Goal: Information Seeking & Learning: Find specific fact

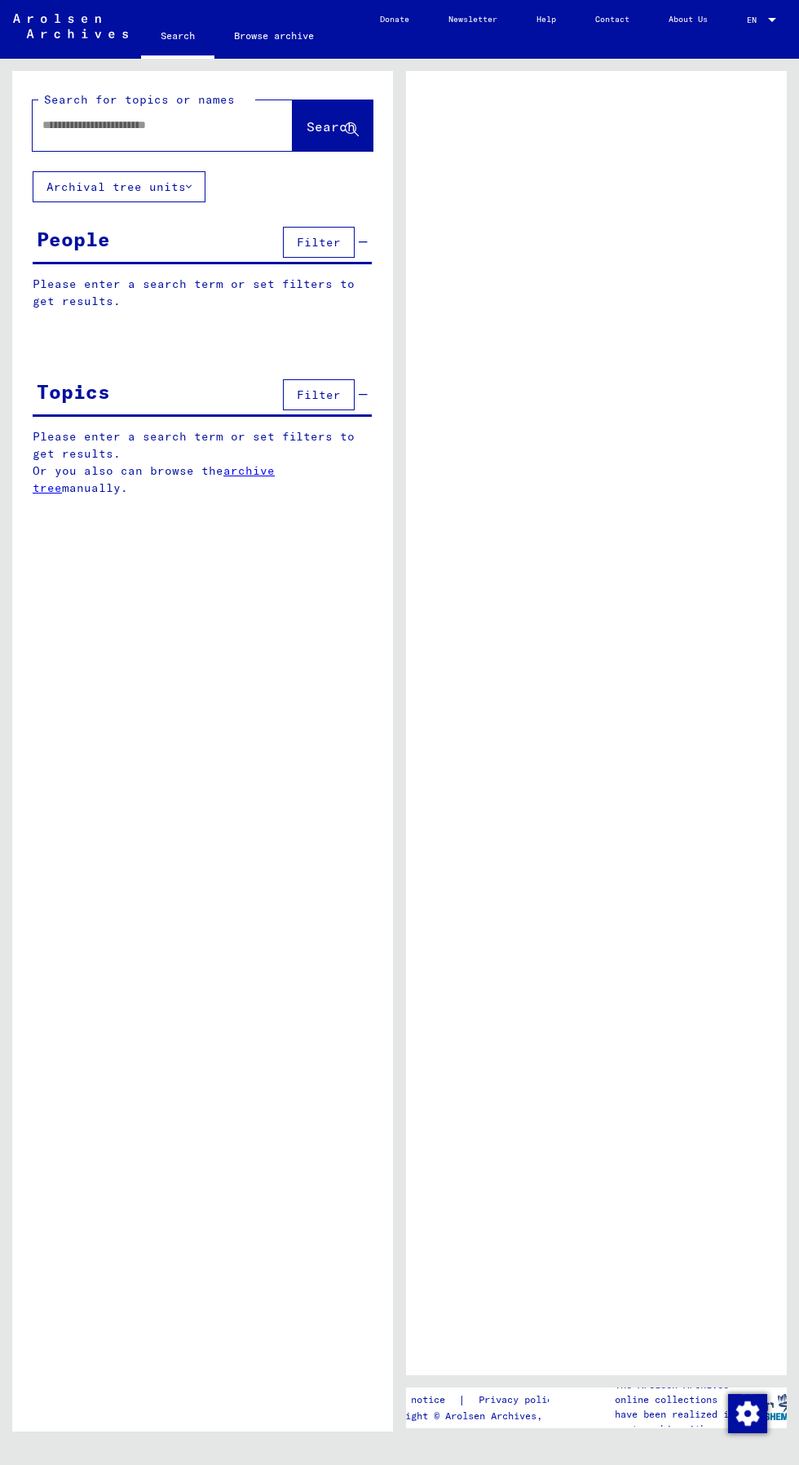
click at [189, 126] on input "text" at bounding box center [147, 125] width 211 height 17
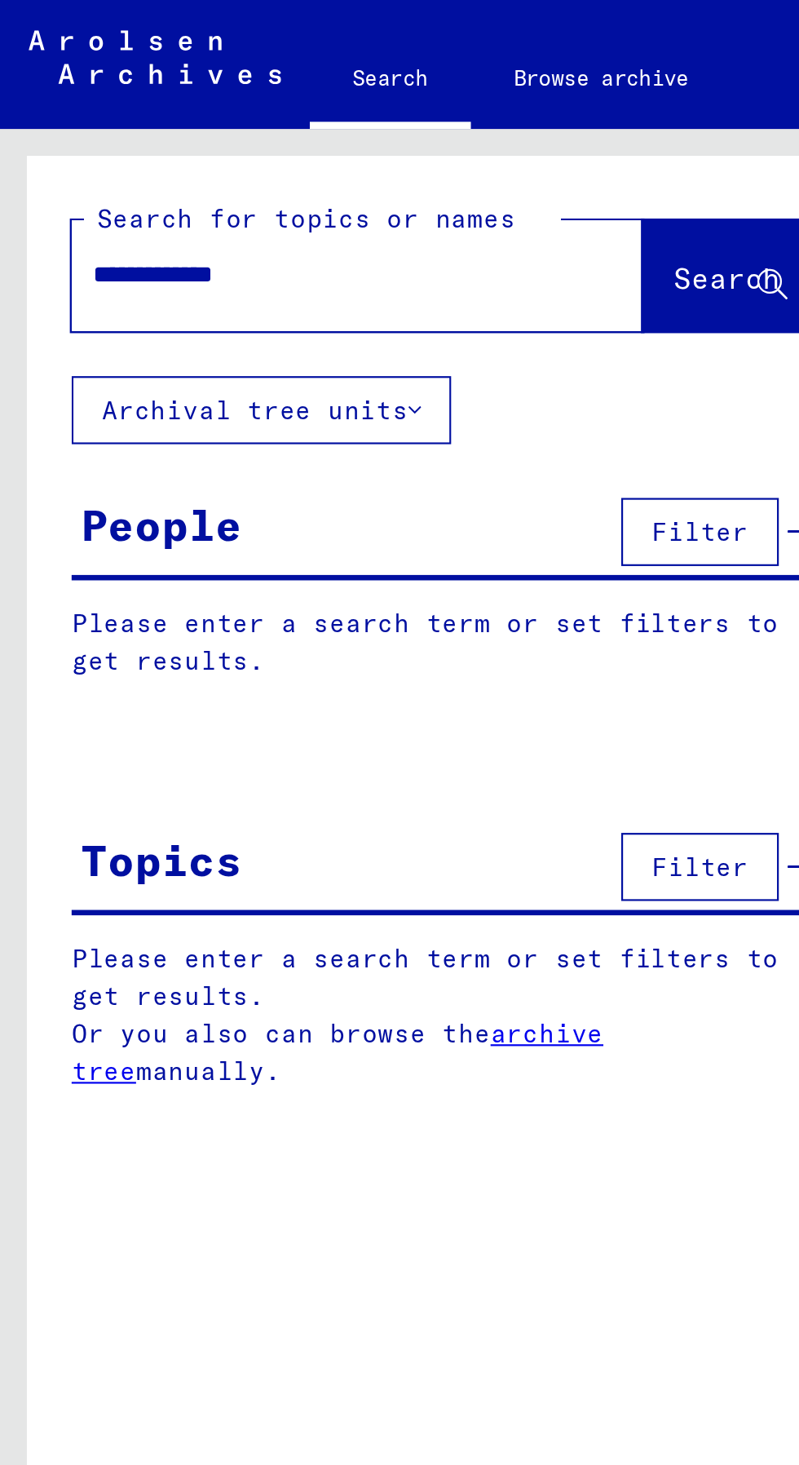
type input "**********"
click at [340, 131] on span "Search" at bounding box center [331, 126] width 49 height 16
click at [356, 108] on button "Search" at bounding box center [333, 125] width 80 height 51
click at [351, 108] on button "Search" at bounding box center [333, 125] width 80 height 51
click at [294, 143] on button "Search" at bounding box center [333, 125] width 80 height 51
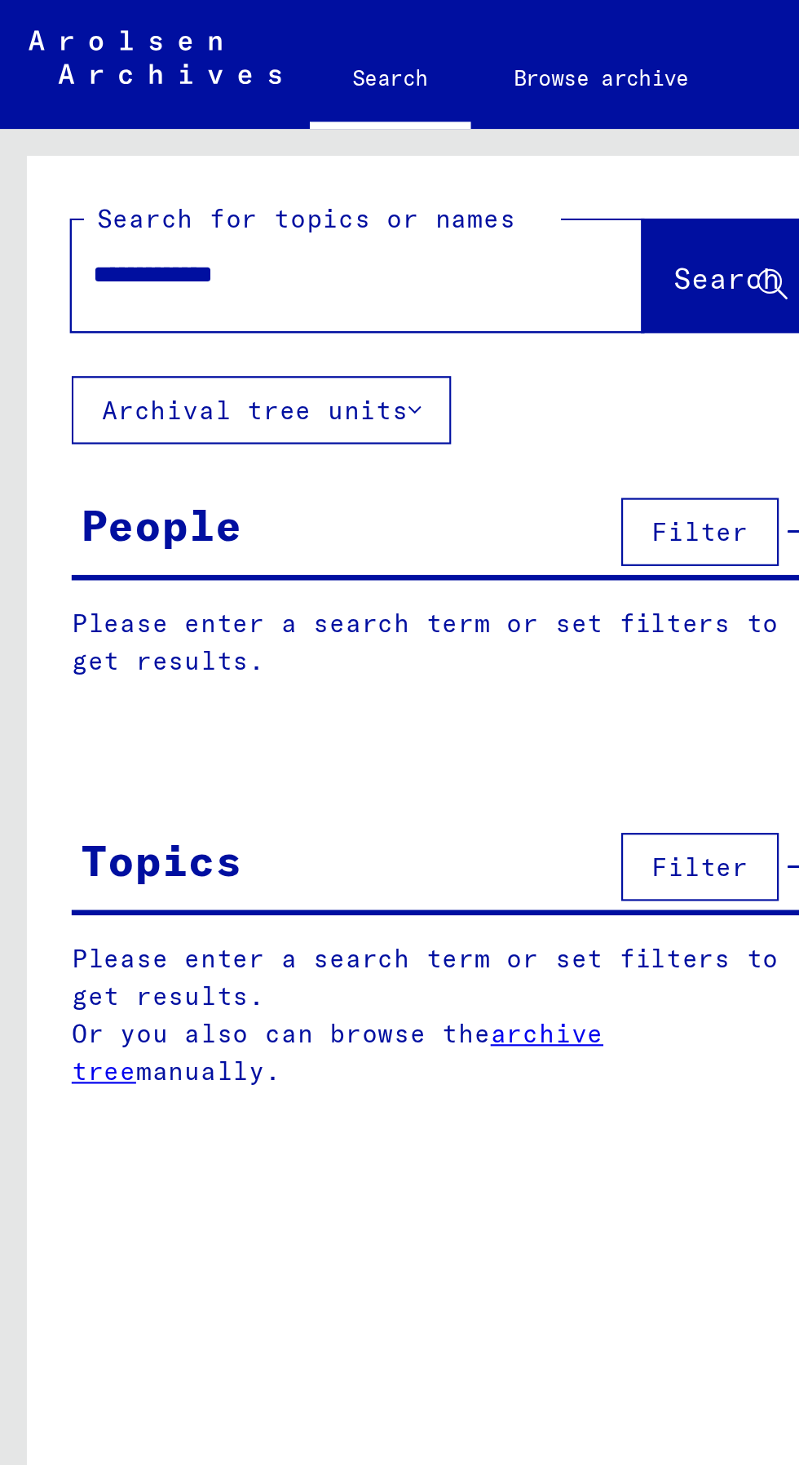
click at [343, 138] on button "Search" at bounding box center [333, 125] width 80 height 51
click at [73, 45] on link at bounding box center [70, 30] width 141 height 32
